Goal: Check status

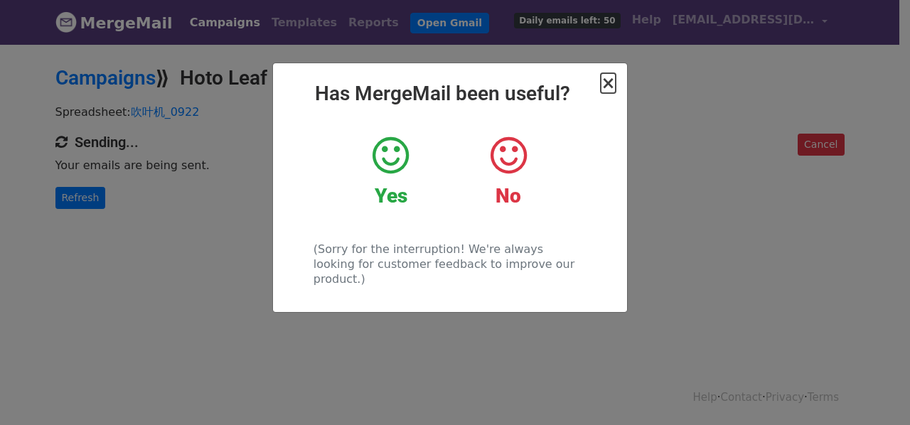
click at [608, 86] on span "×" at bounding box center [608, 83] width 14 height 20
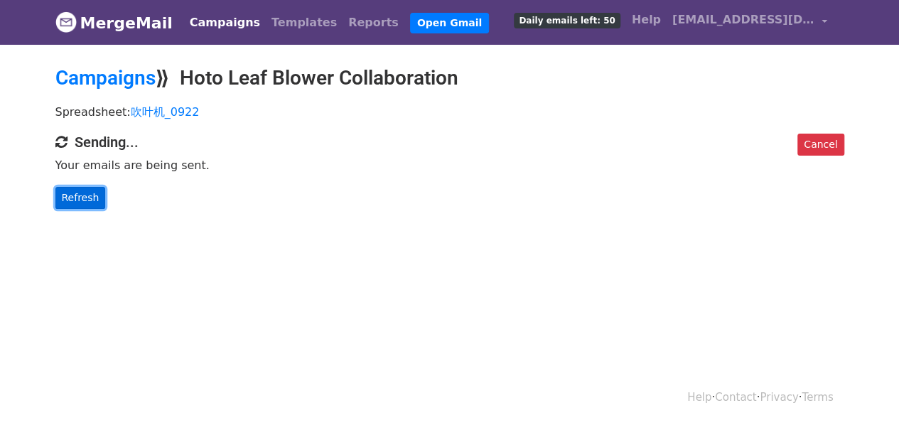
click at [81, 195] on link "Refresh" at bounding box center [80, 198] width 50 height 22
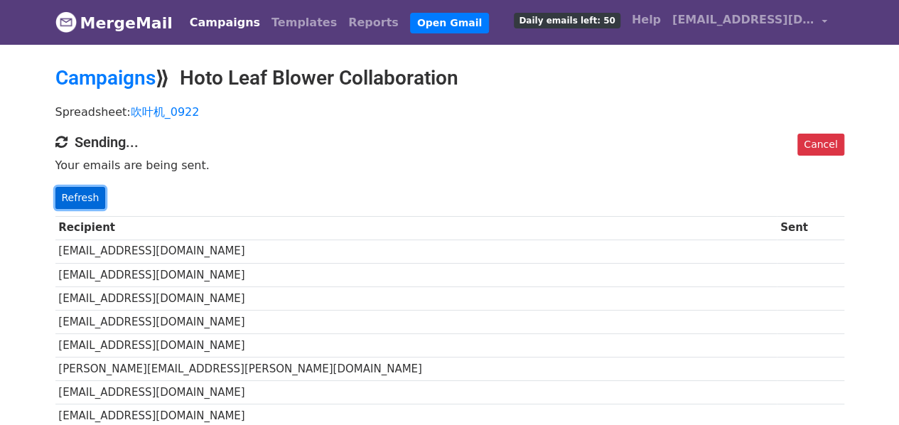
click at [75, 195] on link "Refresh" at bounding box center [80, 198] width 50 height 22
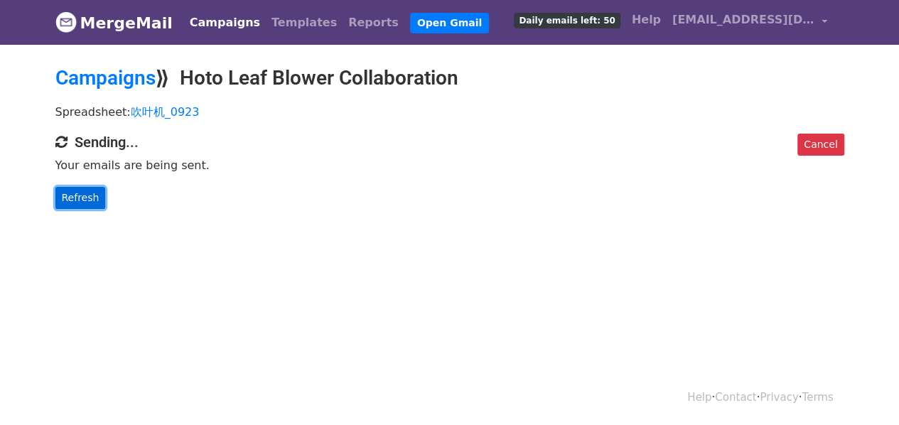
click at [74, 197] on link "Refresh" at bounding box center [80, 198] width 50 height 22
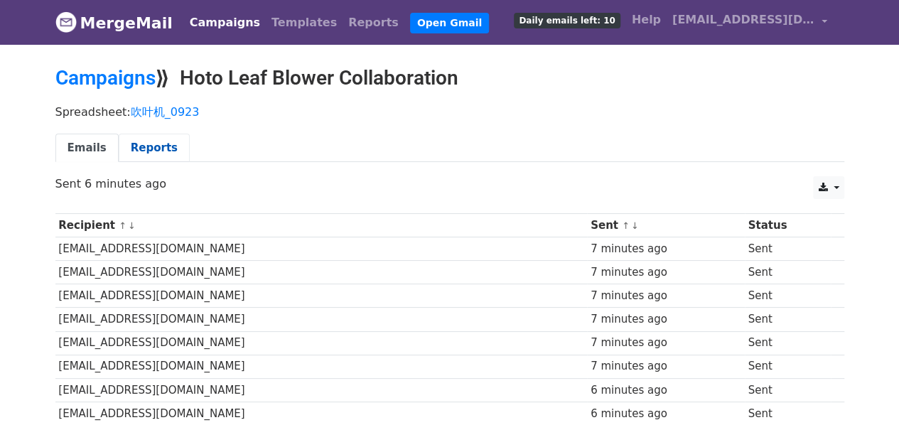
click at [130, 144] on link "Reports" at bounding box center [154, 148] width 71 height 29
